Goal: Transaction & Acquisition: Book appointment/travel/reservation

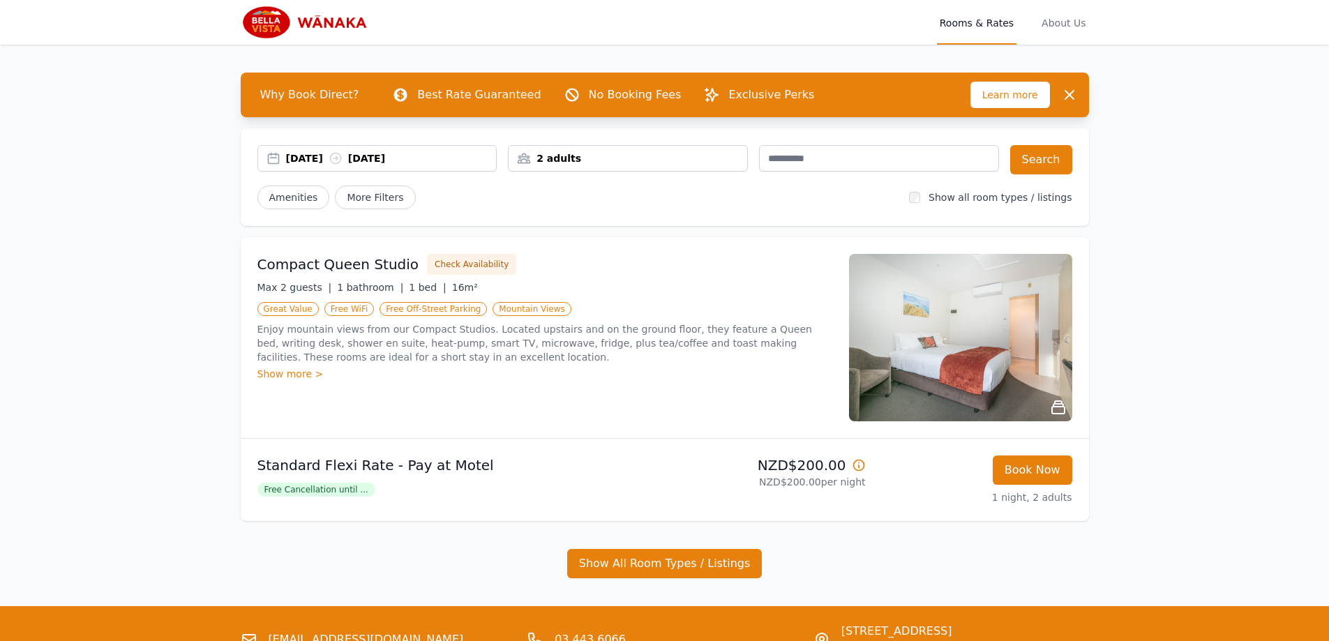
click at [442, 153] on div "[DATE] [DATE]" at bounding box center [391, 158] width 211 height 14
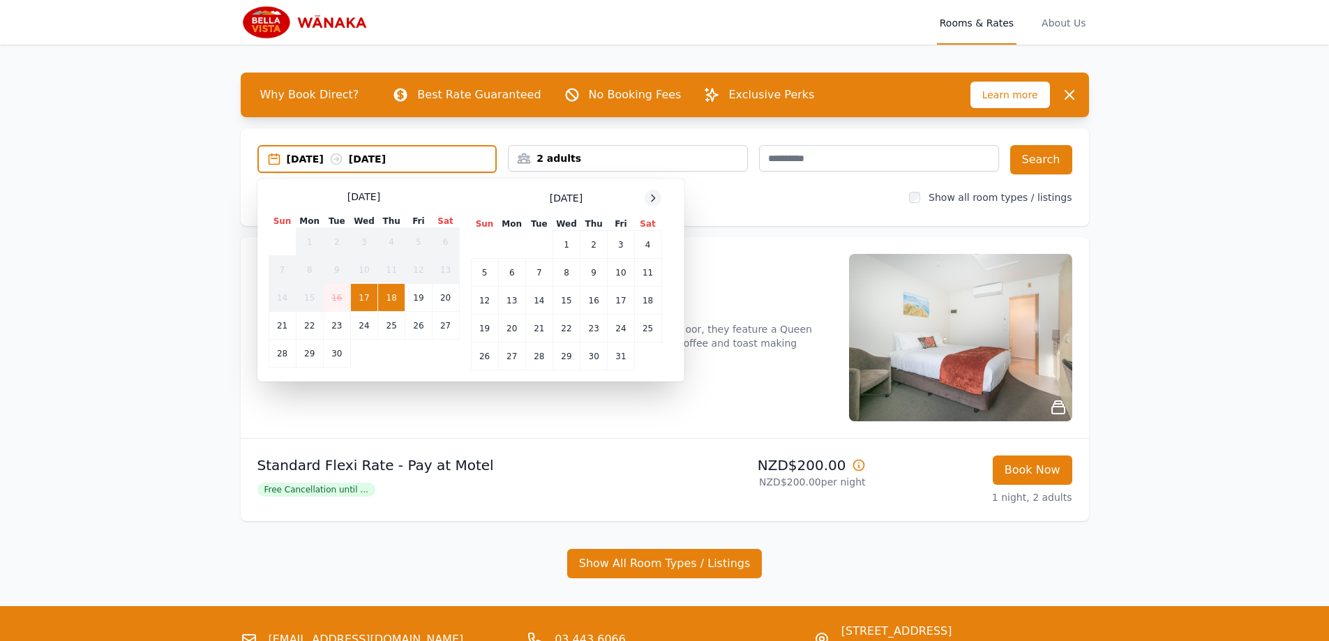
click at [658, 199] on icon at bounding box center [652, 197] width 11 height 11
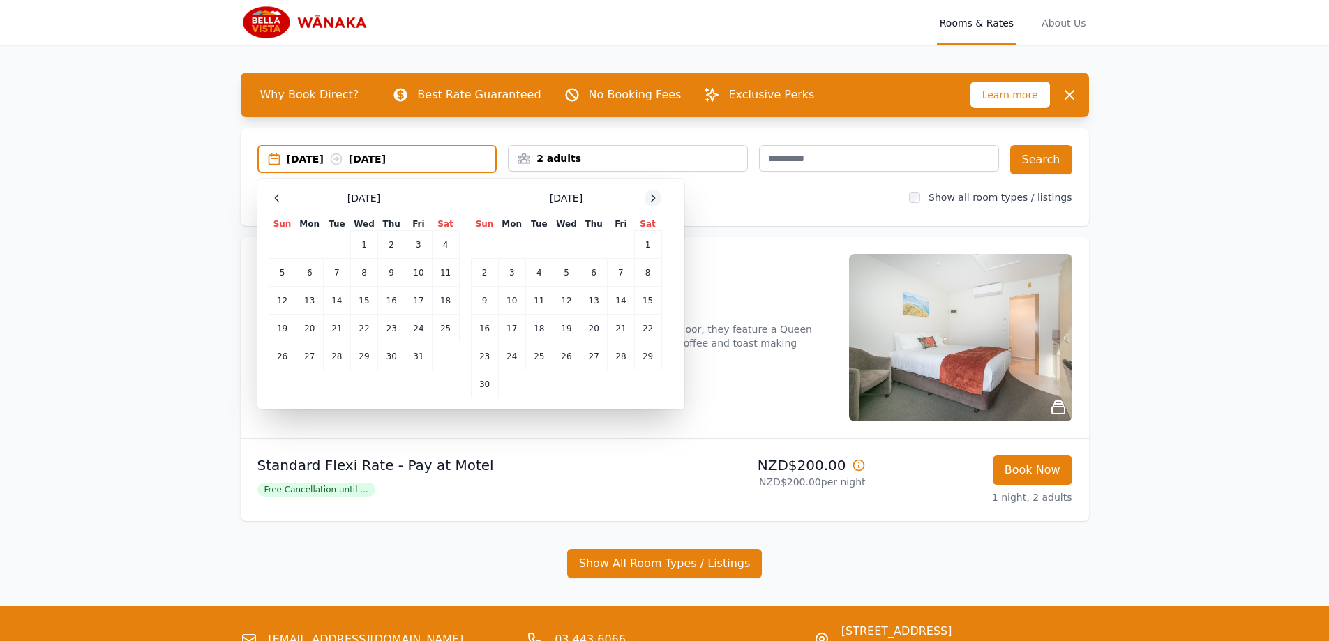
click at [658, 199] on icon at bounding box center [652, 197] width 11 height 11
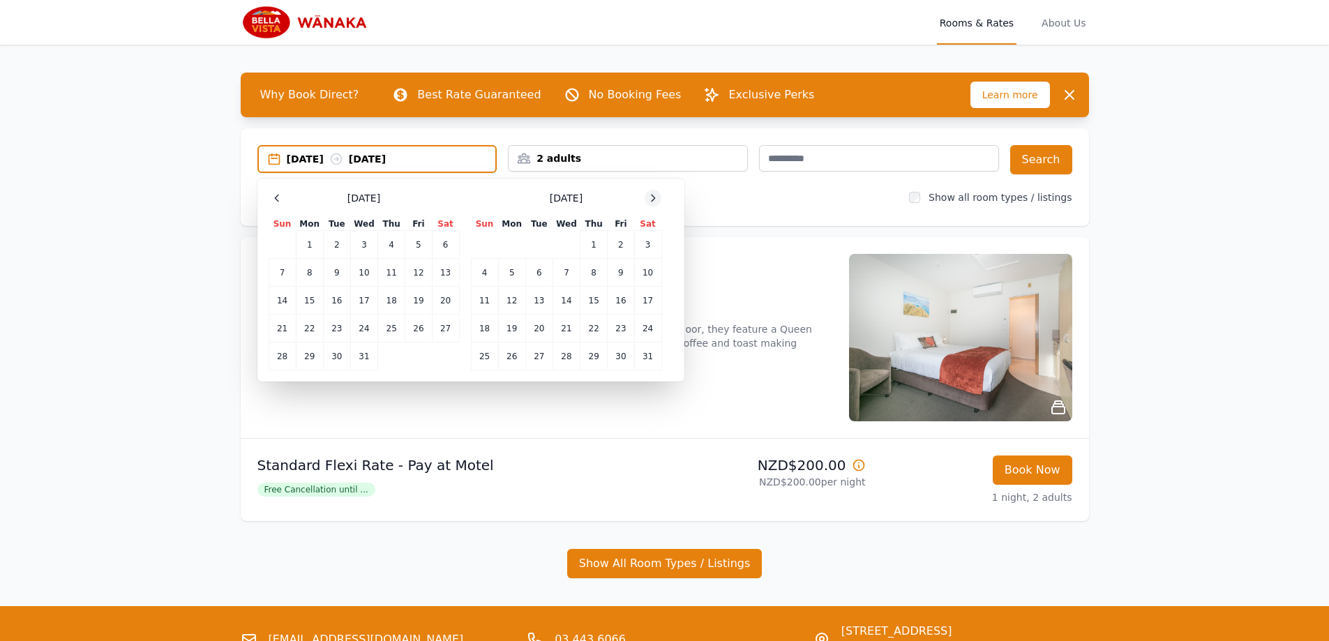
click at [658, 199] on icon at bounding box center [652, 197] width 11 height 11
click at [278, 197] on icon at bounding box center [276, 197] width 11 height 11
click at [628, 267] on td "13" at bounding box center [620, 273] width 27 height 28
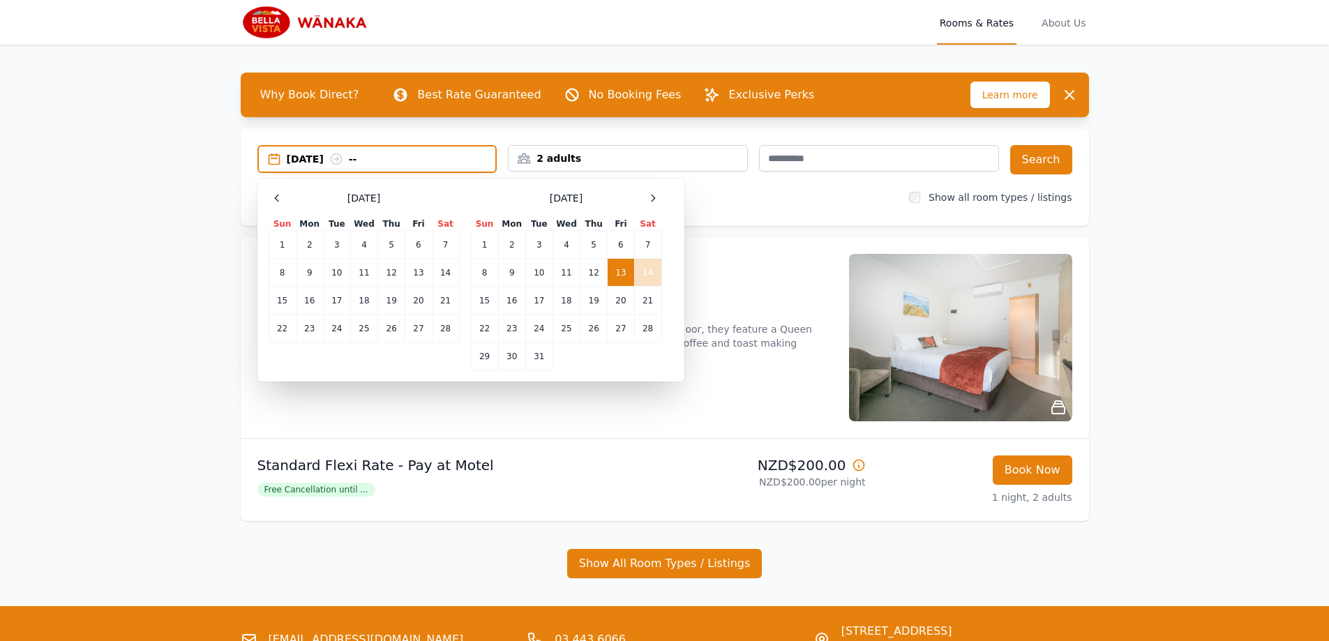
click at [657, 273] on td "14" at bounding box center [647, 273] width 27 height 28
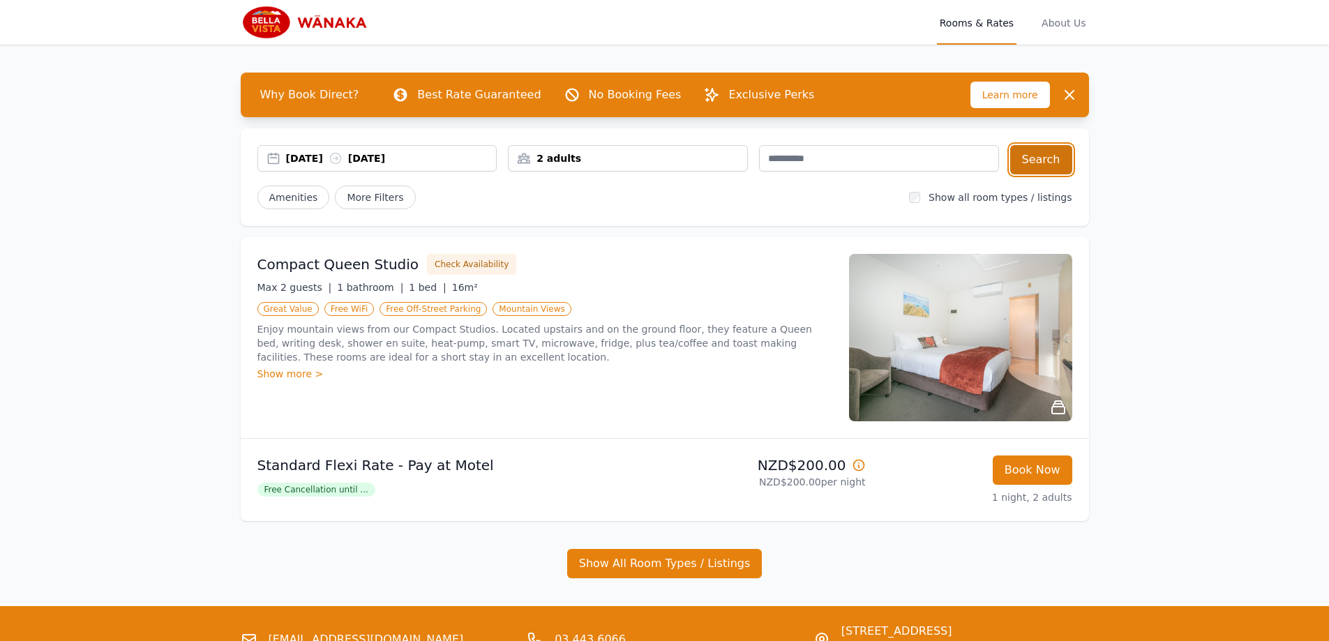
click at [1044, 162] on button "Search" at bounding box center [1041, 159] width 62 height 29
